Goal: Transaction & Acquisition: Purchase product/service

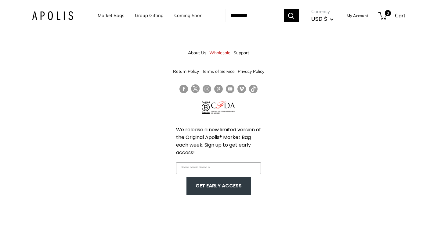
click at [114, 17] on link "Market Bags" at bounding box center [111, 15] width 27 height 9
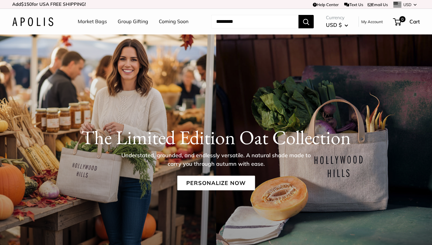
click at [88, 23] on link "Market Bags" at bounding box center [92, 21] width 29 height 9
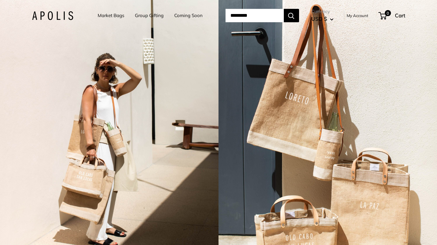
click at [370, 168] on div "2 / 5" at bounding box center [327, 122] width 218 height 245
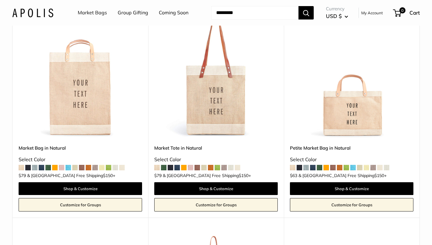
scroll to position [100, 0]
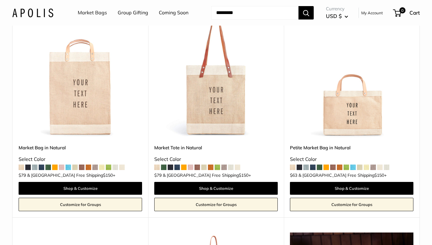
click at [56, 168] on span at bounding box center [54, 167] width 5 height 5
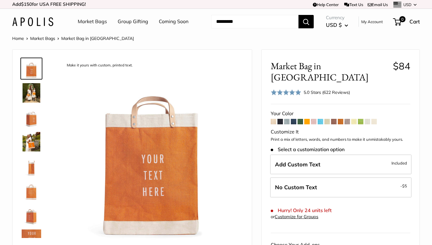
click at [355, 119] on span at bounding box center [354, 121] width 5 height 5
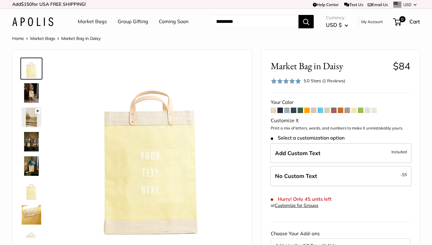
click at [361, 110] on span at bounding box center [360, 110] width 5 height 5
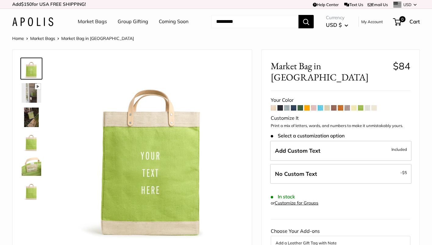
click at [274, 105] on span at bounding box center [273, 107] width 5 height 5
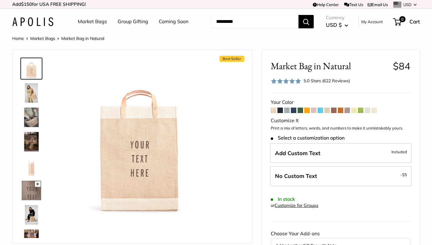
click at [348, 112] on span at bounding box center [347, 110] width 5 height 5
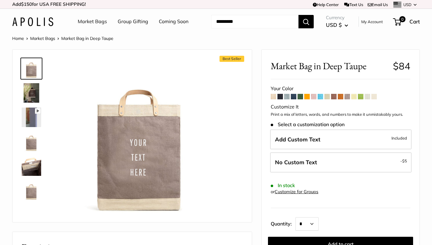
click at [321, 96] on span at bounding box center [320, 96] width 5 height 5
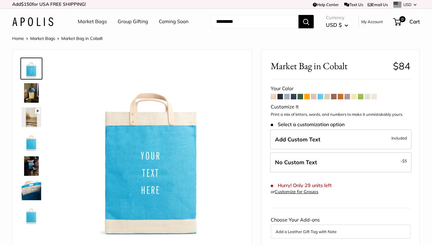
click at [315, 99] on span at bounding box center [313, 96] width 5 height 5
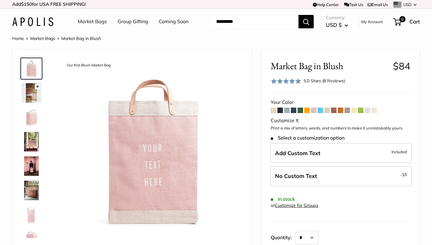
click at [286, 111] on span at bounding box center [286, 110] width 5 height 5
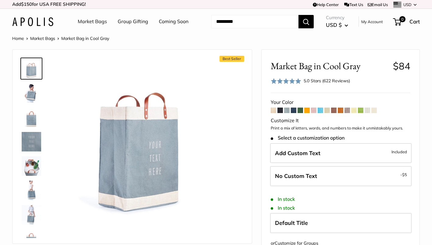
click at [30, 171] on img at bounding box center [32, 167] width 20 height 20
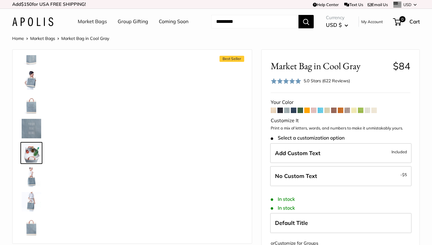
scroll to position [19, 0]
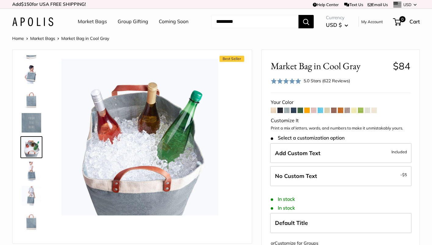
click at [33, 176] on img at bounding box center [32, 172] width 20 height 20
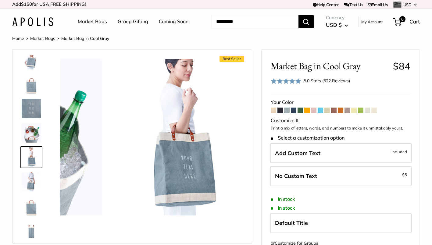
scroll to position [43, 0]
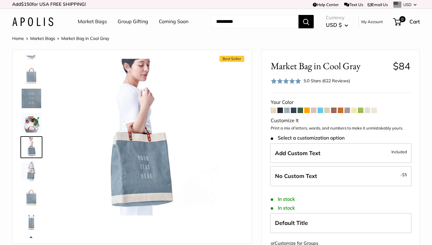
click at [32, 193] on img at bounding box center [32, 196] width 20 height 20
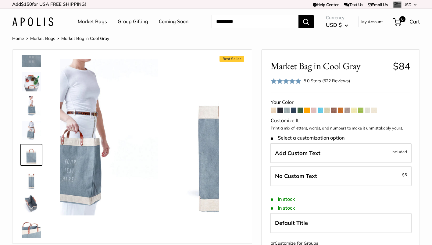
scroll to position [92, 0]
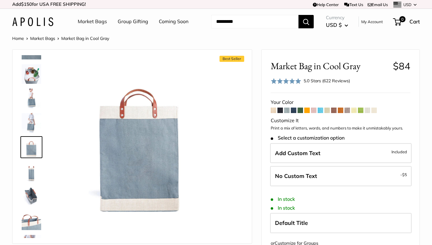
click at [29, 168] on img at bounding box center [32, 172] width 20 height 20
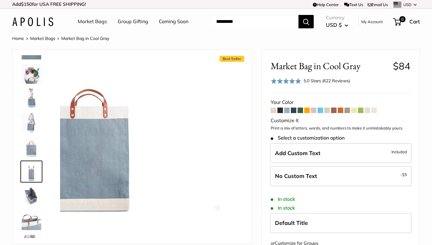
scroll to position [117, 0]
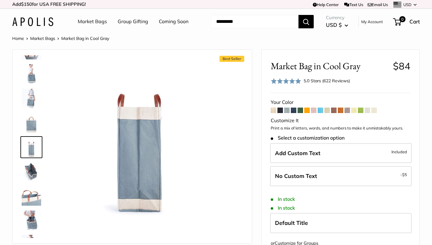
click at [33, 215] on img at bounding box center [32, 221] width 20 height 20
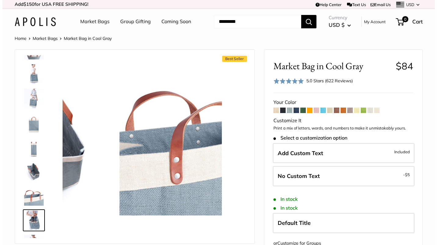
scroll to position [136, 0]
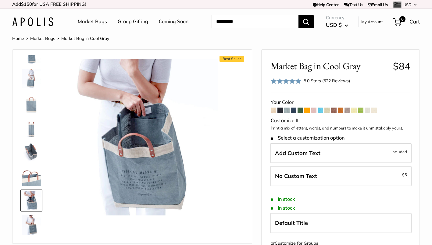
click at [34, 228] on img at bounding box center [32, 225] width 20 height 20
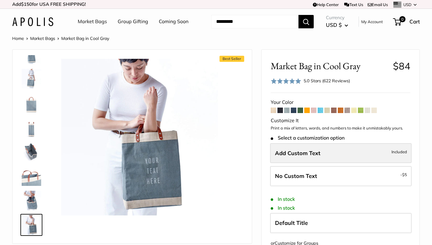
click at [322, 153] on label "Add Custom Text Included" at bounding box center [341, 153] width 142 height 20
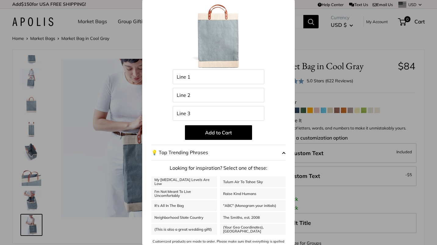
scroll to position [45, 0]
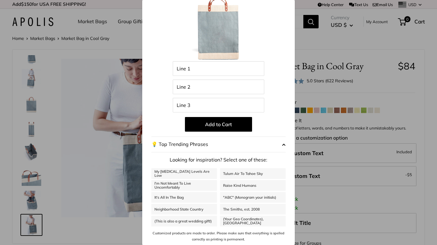
click at [282, 145] on span "button" at bounding box center [284, 144] width 4 height 9
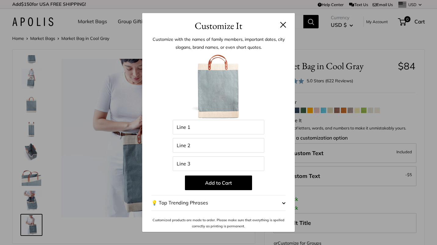
scroll to position [0, 0]
click at [283, 203] on span "button" at bounding box center [284, 203] width 4 height 9
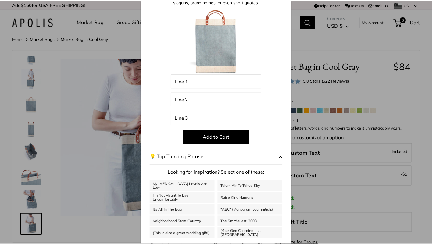
scroll to position [45, 0]
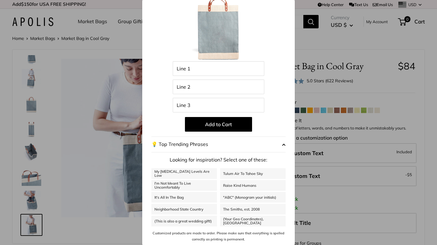
click at [339, 45] on div "Customize It Customize with the names of family members, important dates, city …" at bounding box center [218, 122] width 437 height 245
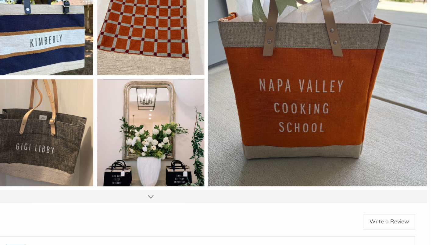
scroll to position [704, 0]
click at [258, 225] on div "Write a Review" at bounding box center [228, 227] width 383 height 13
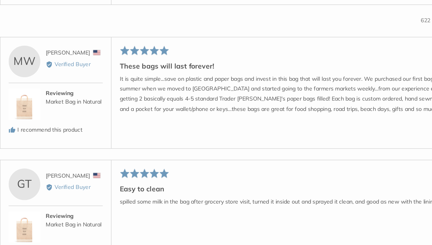
scroll to position [950, 0]
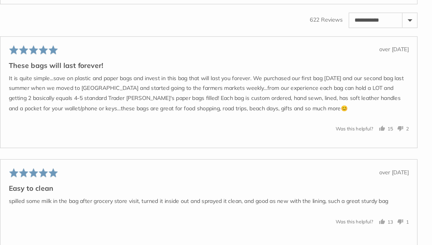
click at [393, 155] on button "15 people voted yes" at bounding box center [395, 155] width 11 height 6
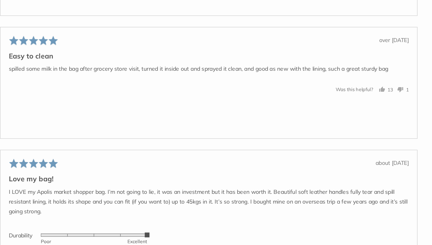
scroll to position [1053, 0]
click at [394, 122] on button "13 people voted yes" at bounding box center [395, 125] width 11 height 6
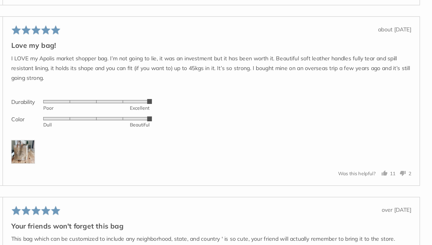
scroll to position [1156, 0]
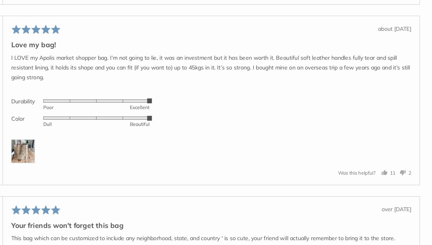
click at [117, 174] on img at bounding box center [114, 173] width 18 height 18
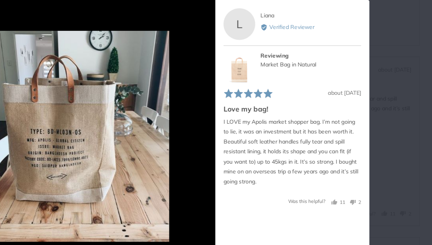
click at [392, 109] on div "User-Uploaded Media Gallery L Liana Reviewed by [PERSON_NAME] Verified Reviewer…" at bounding box center [216, 122] width 432 height 245
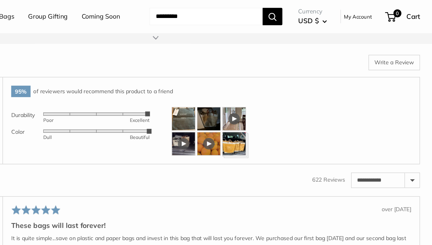
scroll to position [875, 0]
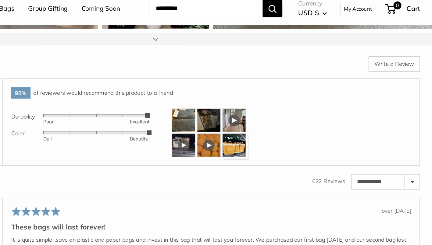
click at [237, 98] on img at bounding box center [238, 99] width 18 height 18
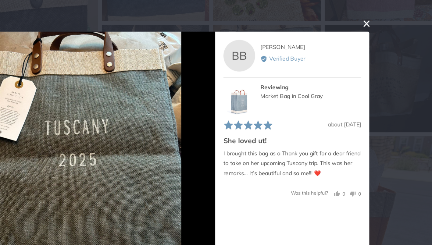
scroll to position [629, 0]
click at [376, 17] on button "close this modal window" at bounding box center [378, 18] width 7 height 7
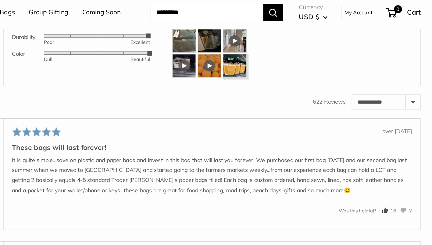
scroll to position [933, 0]
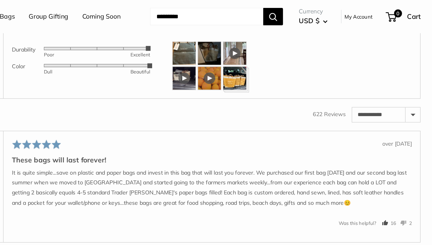
click at [262, 42] on img at bounding box center [257, 41] width 18 height 18
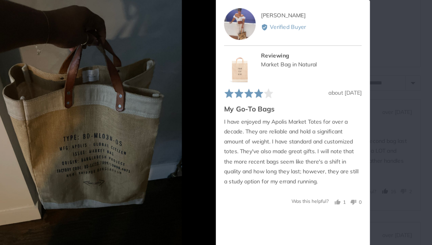
click at [280, 47] on img at bounding box center [281, 43] width 24 height 24
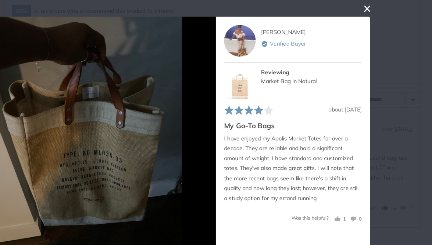
click at [376, 19] on button "close this modal window" at bounding box center [378, 18] width 7 height 7
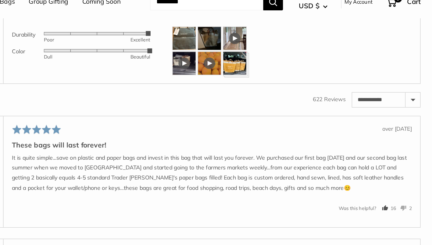
click at [277, 41] on div at bounding box center [277, 41] width 18 height 18
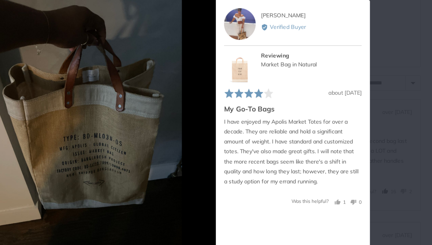
click at [254, 134] on icon "Next" at bounding box center [256, 130] width 5 height 8
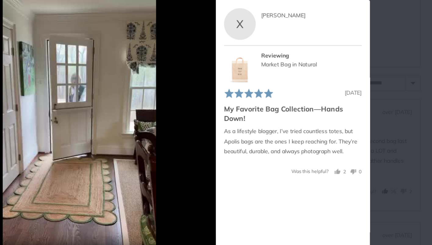
click at [255, 134] on icon "Next" at bounding box center [255, 130] width 8 height 8
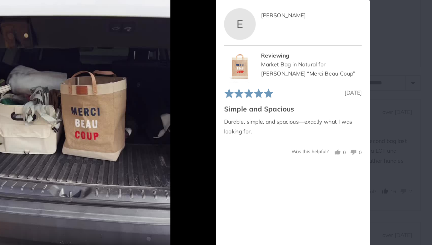
click at [254, 134] on icon "Next" at bounding box center [256, 130] width 5 height 8
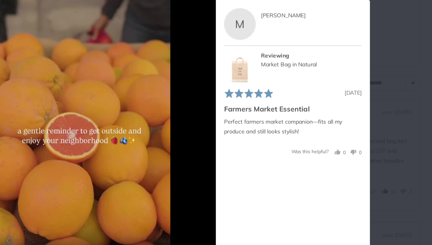
click at [253, 134] on icon "Next" at bounding box center [255, 130] width 8 height 8
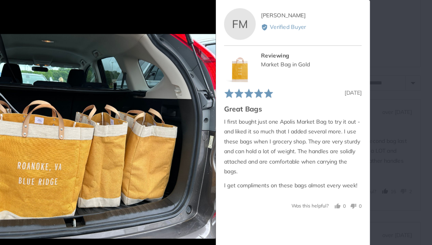
click at [256, 134] on icon "Next" at bounding box center [255, 130] width 8 height 8
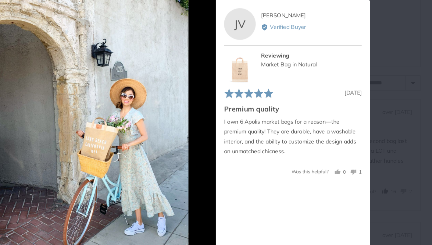
click at [254, 134] on icon "Next" at bounding box center [256, 130] width 5 height 8
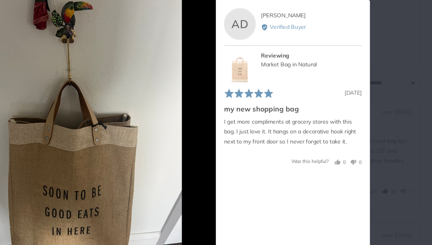
click at [253, 134] on icon "Next" at bounding box center [255, 130] width 8 height 8
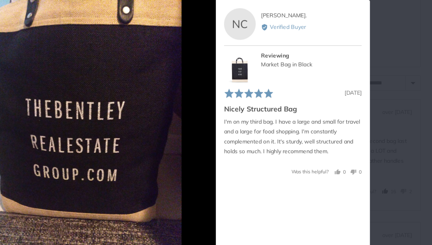
click at [253, 134] on icon "Next" at bounding box center [255, 130] width 8 height 8
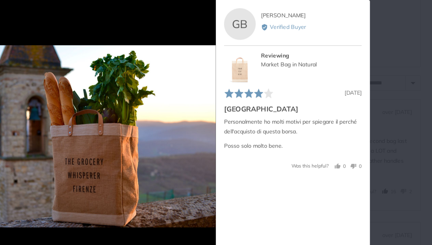
click at [254, 134] on icon "Next" at bounding box center [256, 130] width 5 height 8
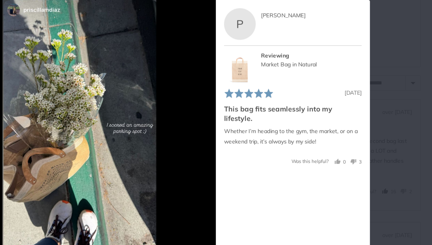
click at [254, 134] on icon "Next" at bounding box center [256, 130] width 5 height 8
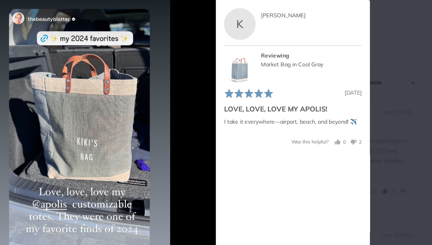
click at [253, 134] on icon "Next" at bounding box center [255, 130] width 8 height 8
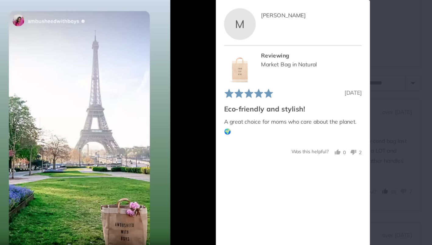
click at [258, 136] on button "Next" at bounding box center [255, 129] width 13 height 13
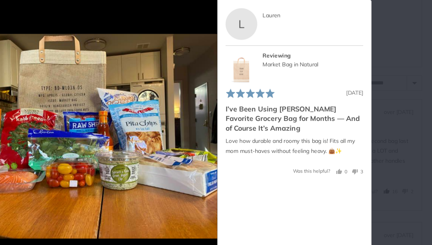
click at [254, 134] on icon "Next" at bounding box center [255, 130] width 8 height 8
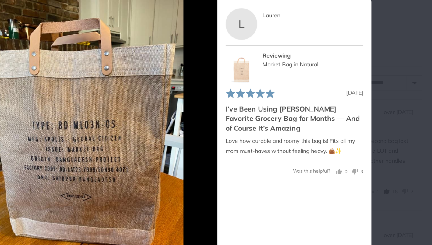
click at [254, 134] on icon "Next" at bounding box center [255, 130] width 8 height 8
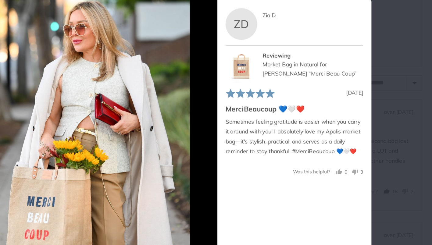
click at [249, 132] on button "Next" at bounding box center [255, 129] width 13 height 13
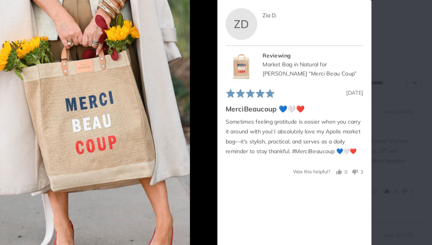
click at [251, 134] on icon "Next" at bounding box center [255, 130] width 8 height 8
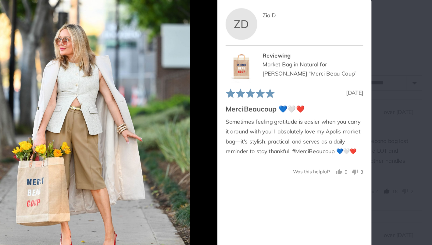
click at [251, 134] on icon "Next" at bounding box center [255, 130] width 8 height 8
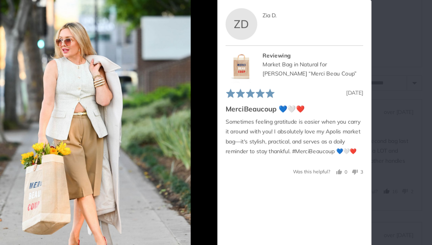
click at [252, 136] on button "Next" at bounding box center [255, 129] width 13 height 13
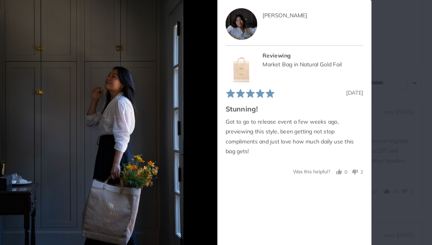
click at [251, 134] on icon "Next" at bounding box center [255, 130] width 8 height 8
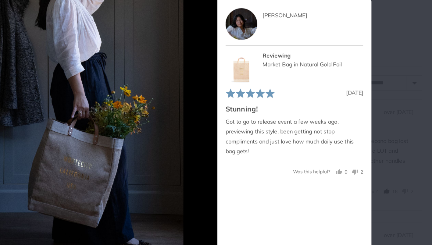
click at [254, 136] on button "Next" at bounding box center [255, 129] width 13 height 13
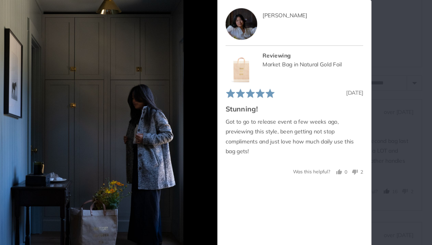
click at [254, 134] on icon "Next" at bounding box center [256, 130] width 5 height 8
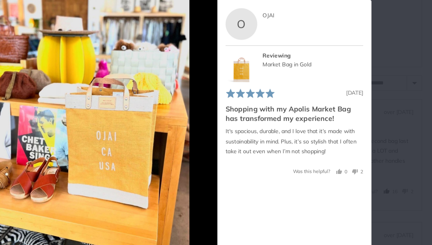
click at [249, 132] on button "Next" at bounding box center [255, 129] width 13 height 13
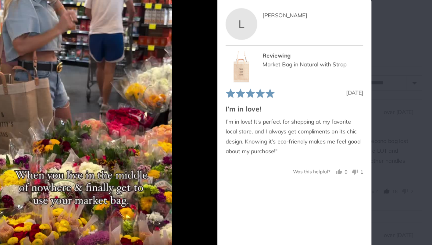
click at [254, 134] on icon "Next" at bounding box center [255, 130] width 8 height 8
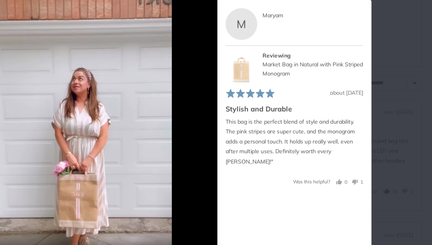
click at [252, 136] on button "Next" at bounding box center [255, 129] width 13 height 13
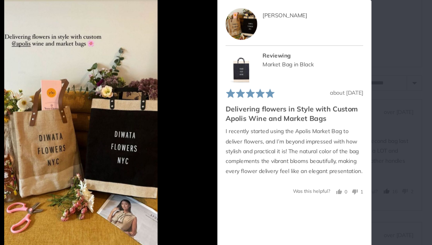
click at [255, 134] on icon "Next" at bounding box center [256, 130] width 5 height 8
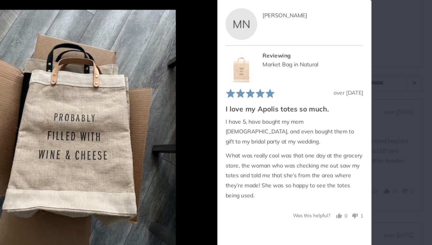
click at [254, 133] on icon "Next" at bounding box center [255, 130] width 8 height 8
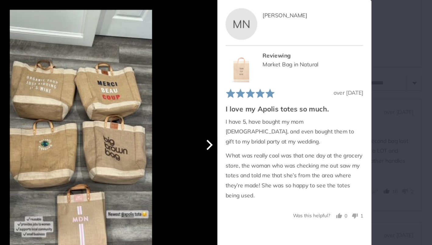
click at [254, 136] on icon "Next" at bounding box center [256, 136] width 5 height 8
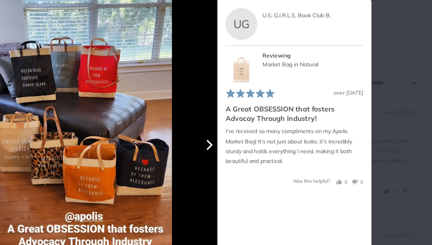
click at [254, 136] on icon "Next" at bounding box center [256, 136] width 5 height 8
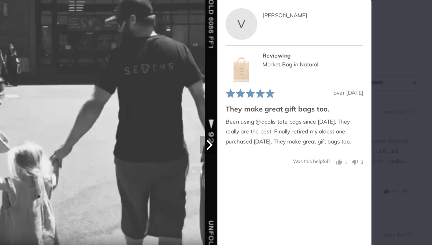
click at [254, 136] on icon "Next" at bounding box center [256, 136] width 5 height 8
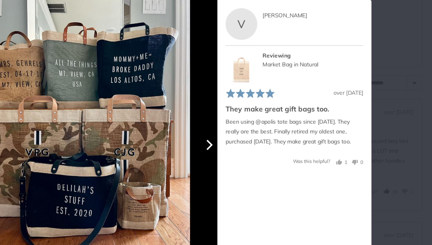
click at [254, 136] on icon "Next" at bounding box center [256, 136] width 5 height 8
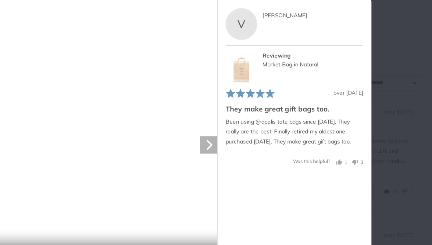
click at [254, 136] on icon "Next" at bounding box center [256, 136] width 5 height 8
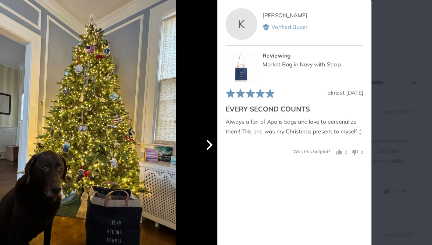
click at [254, 136] on icon "Next" at bounding box center [256, 136] width 5 height 8
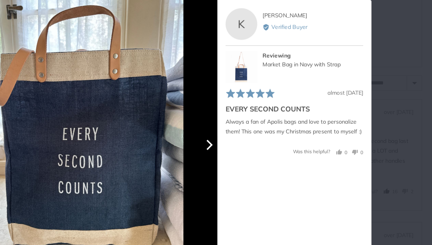
click at [254, 136] on icon "Next" at bounding box center [256, 136] width 5 height 8
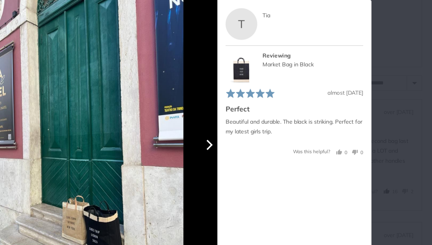
click at [254, 136] on icon "Next" at bounding box center [256, 136] width 5 height 8
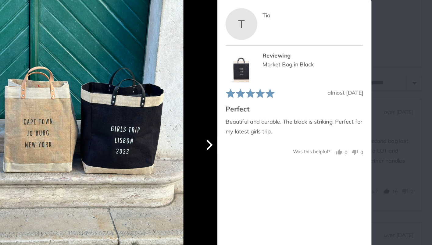
click at [254, 136] on icon "Next" at bounding box center [256, 136] width 5 height 8
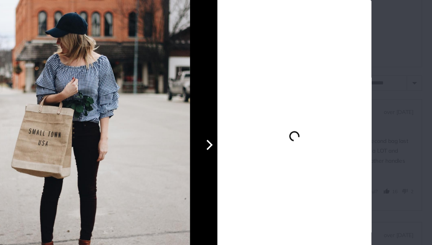
click at [254, 136] on icon "Next" at bounding box center [256, 136] width 5 height 8
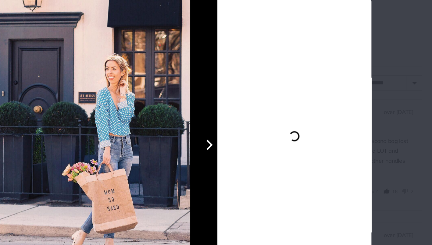
click at [254, 136] on icon "Next" at bounding box center [256, 136] width 5 height 8
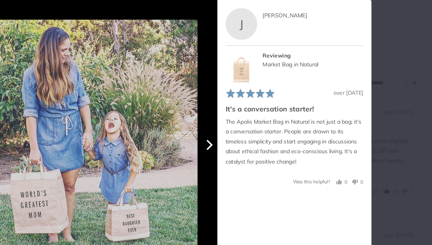
click at [254, 136] on icon "Next" at bounding box center [256, 136] width 5 height 8
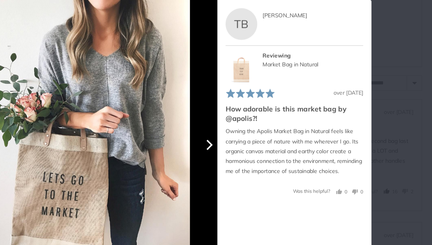
click at [254, 136] on icon "Next" at bounding box center [256, 136] width 5 height 8
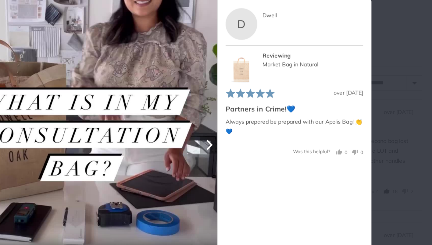
click at [254, 136] on icon "Next" at bounding box center [256, 136] width 5 height 8
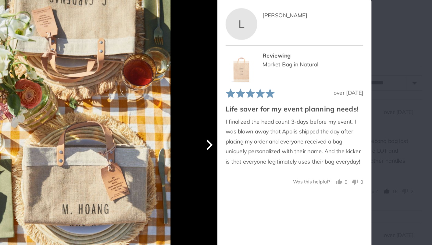
click at [254, 136] on icon "Next" at bounding box center [256, 136] width 5 height 8
